Goal: Navigation & Orientation: Understand site structure

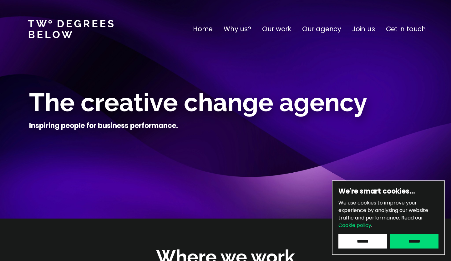
click at [419, 241] on input "******" at bounding box center [414, 241] width 48 height 14
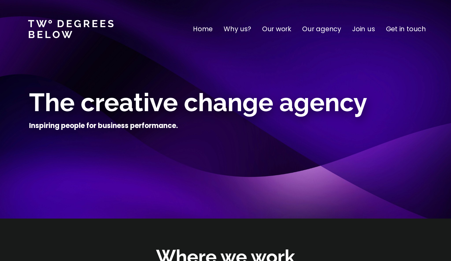
click at [313, 28] on p "Our agency" at bounding box center [321, 29] width 39 height 10
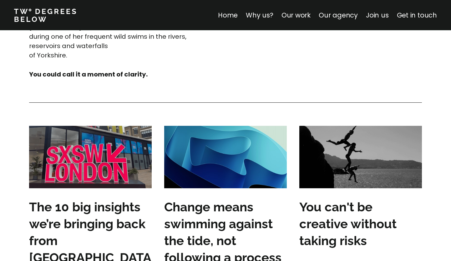
scroll to position [1841, 0]
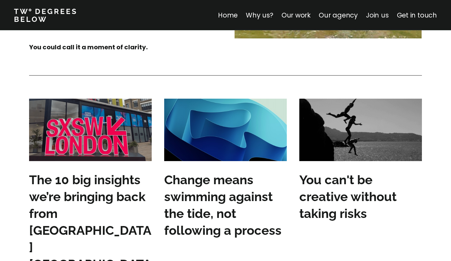
click at [384, 14] on link "Join us" at bounding box center [377, 15] width 23 height 9
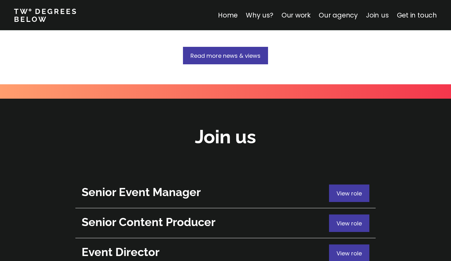
scroll to position [2219, 0]
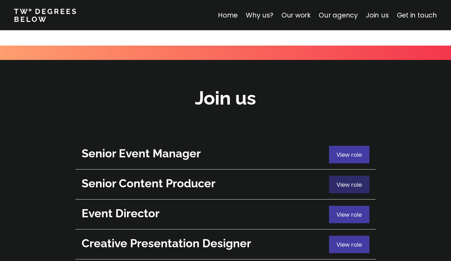
click at [342, 181] on span "View role" at bounding box center [348, 185] width 25 height 8
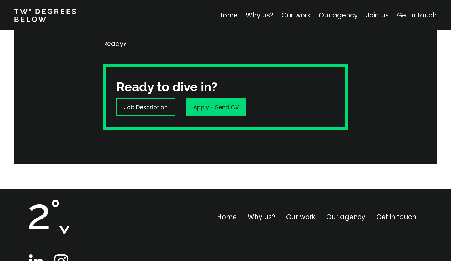
scroll to position [192, 0]
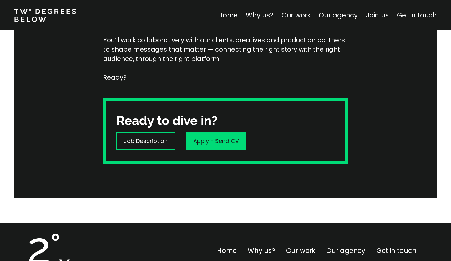
click at [294, 13] on link "Our work" at bounding box center [295, 15] width 29 height 9
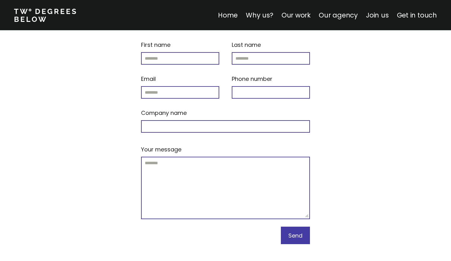
scroll to position [2696, 0]
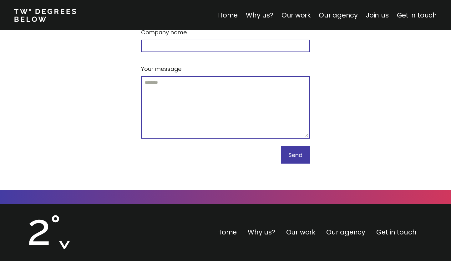
click at [262, 228] on link "Why us?" at bounding box center [262, 232] width 28 height 9
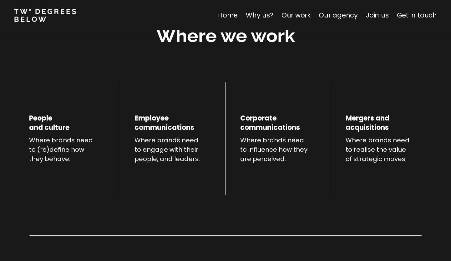
scroll to position [219, 0]
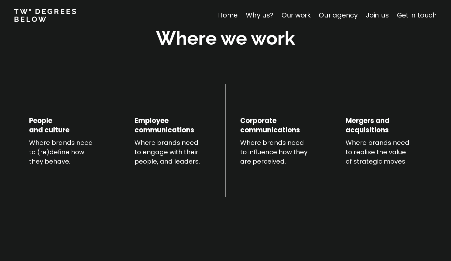
click at [416, 16] on link "Get in touch" at bounding box center [417, 15] width 40 height 9
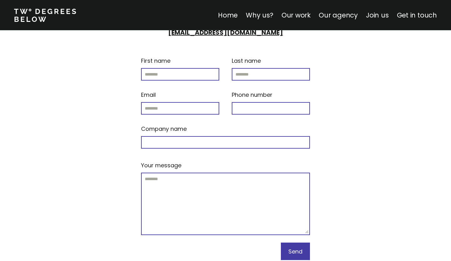
scroll to position [2696, 0]
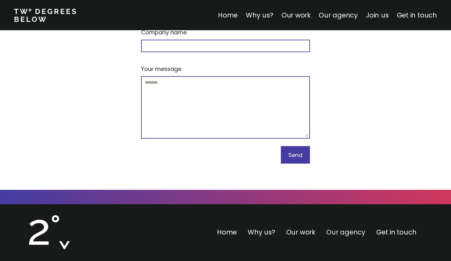
click at [336, 228] on link "Our agency" at bounding box center [345, 232] width 39 height 9
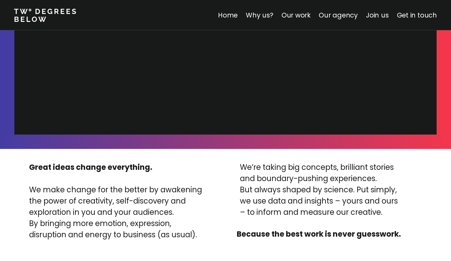
scroll to position [1328, 0]
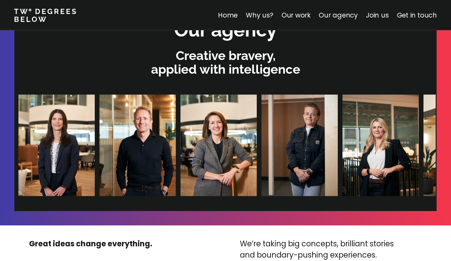
click at [260, 152] on img at bounding box center [298, 146] width 76 height 102
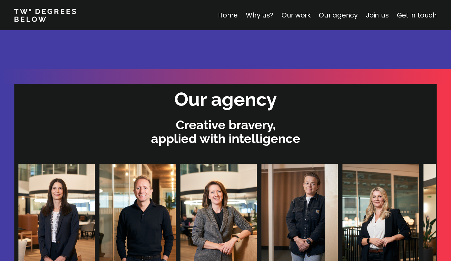
scroll to position [1290, 0]
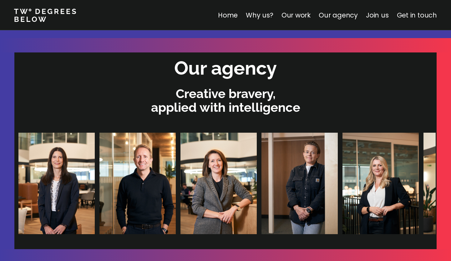
click at [416, 17] on link "Get in touch" at bounding box center [417, 15] width 40 height 9
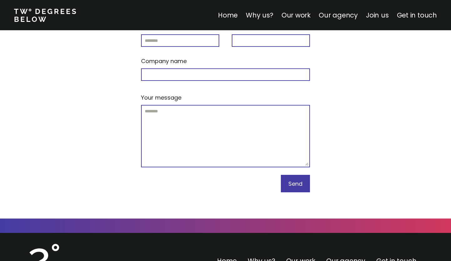
scroll to position [2696, 0]
